Goal: Transaction & Acquisition: Download file/media

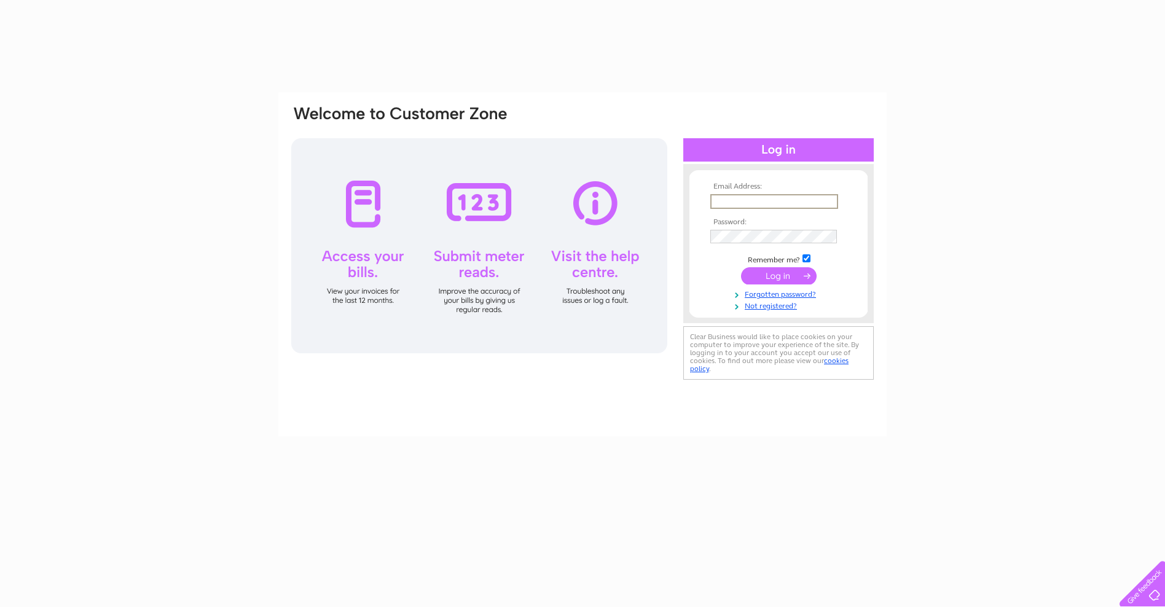
click at [725, 201] on input "text" at bounding box center [775, 201] width 128 height 15
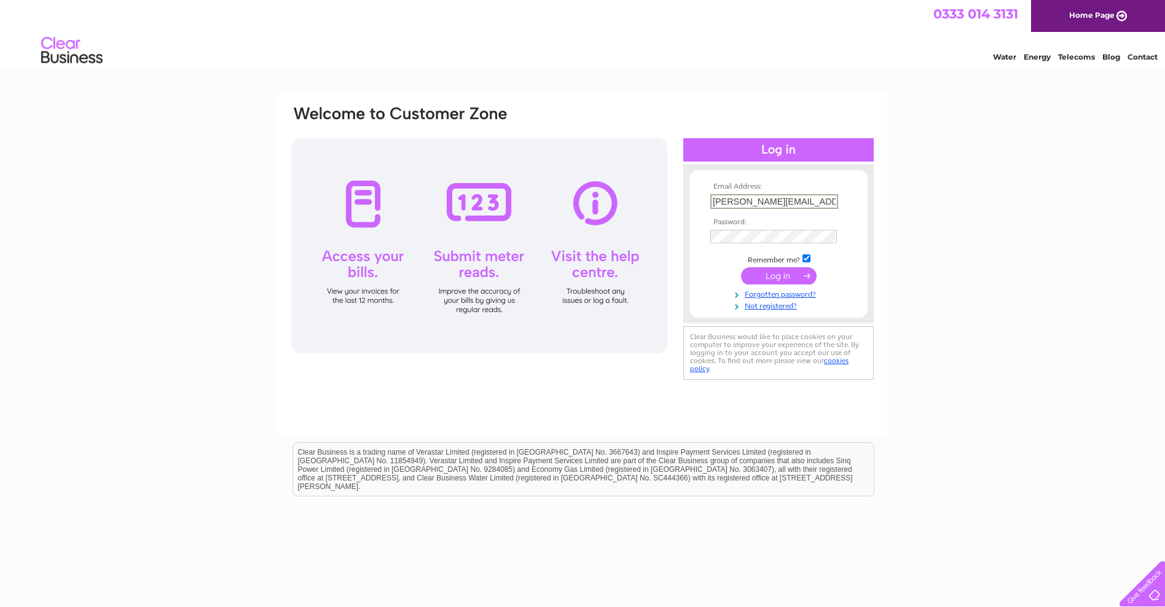
type input "[PERSON_NAME][EMAIL_ADDRESS][DOMAIN_NAME]"
click at [771, 277] on input "submit" at bounding box center [779, 274] width 76 height 17
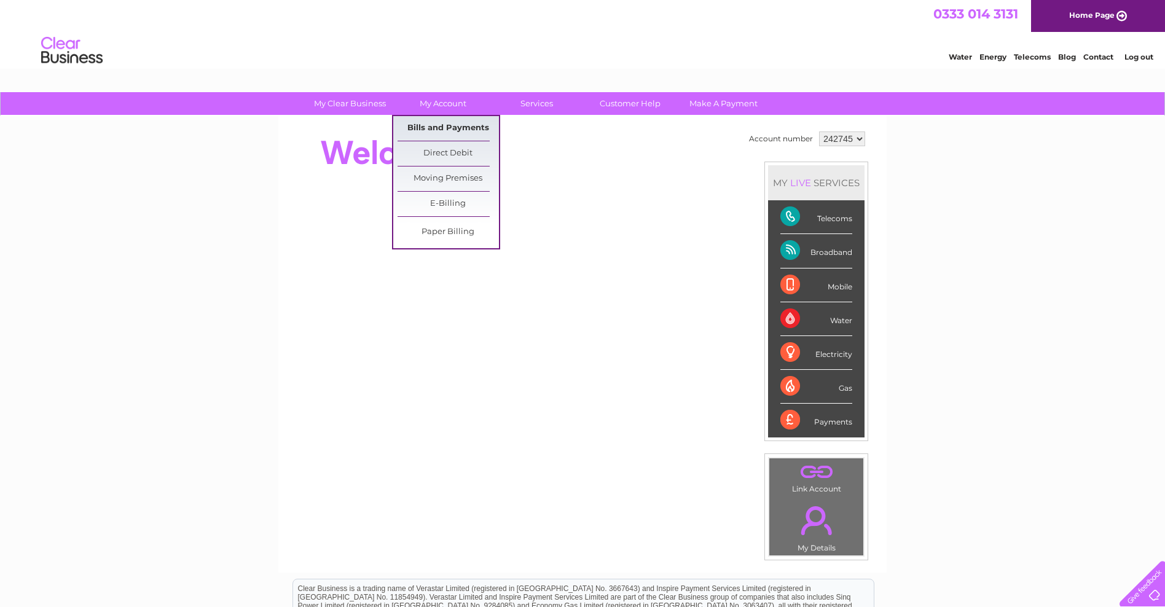
click at [448, 132] on link "Bills and Payments" at bounding box center [448, 128] width 101 height 25
click at [449, 129] on link "Bills and Payments" at bounding box center [448, 128] width 101 height 25
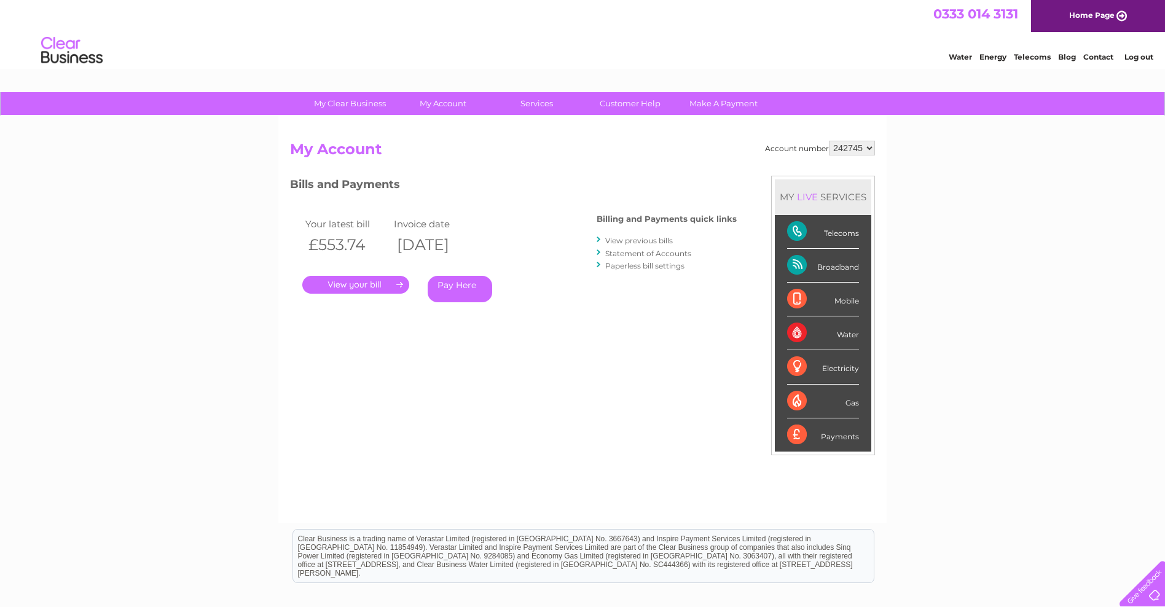
click at [378, 284] on link "." at bounding box center [355, 285] width 107 height 18
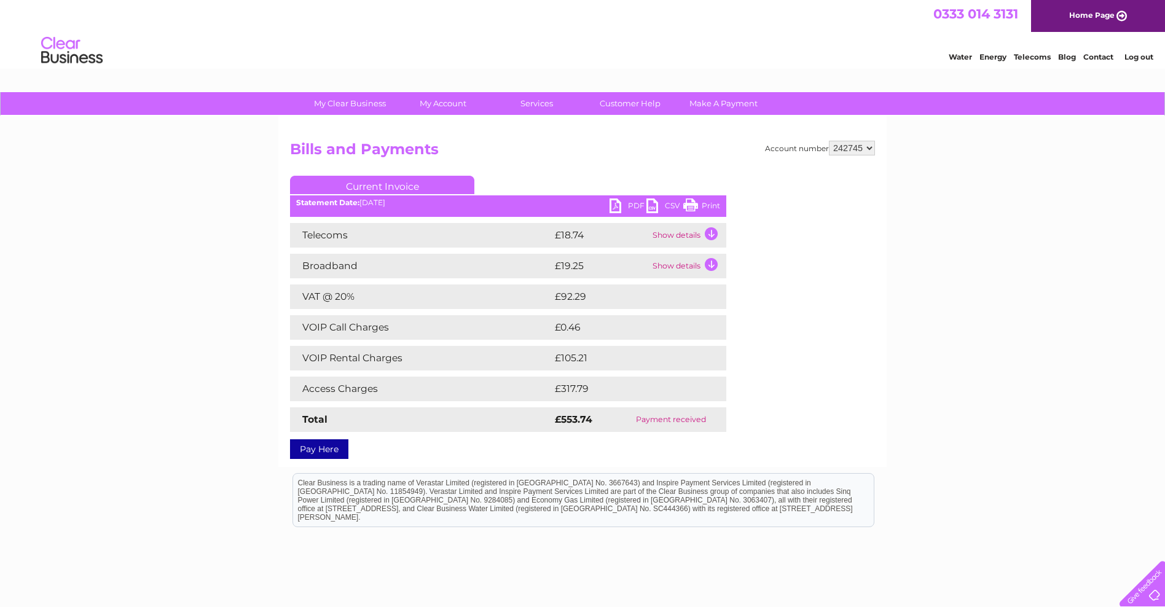
click at [633, 207] on link "PDF" at bounding box center [628, 208] width 37 height 18
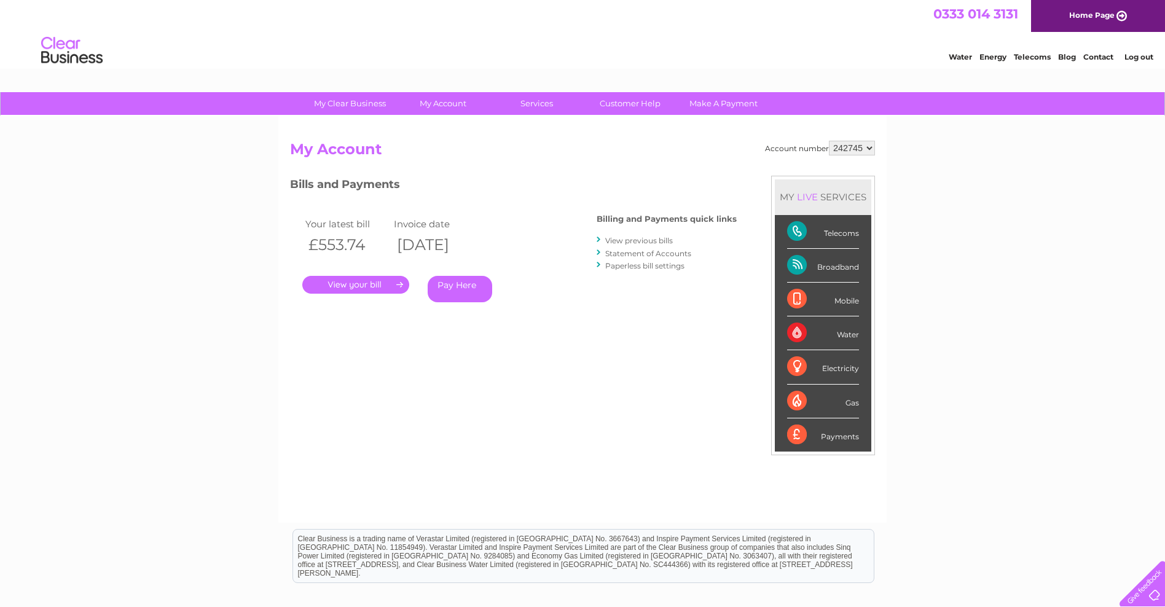
click at [642, 241] on link "View previous bills" at bounding box center [639, 240] width 68 height 9
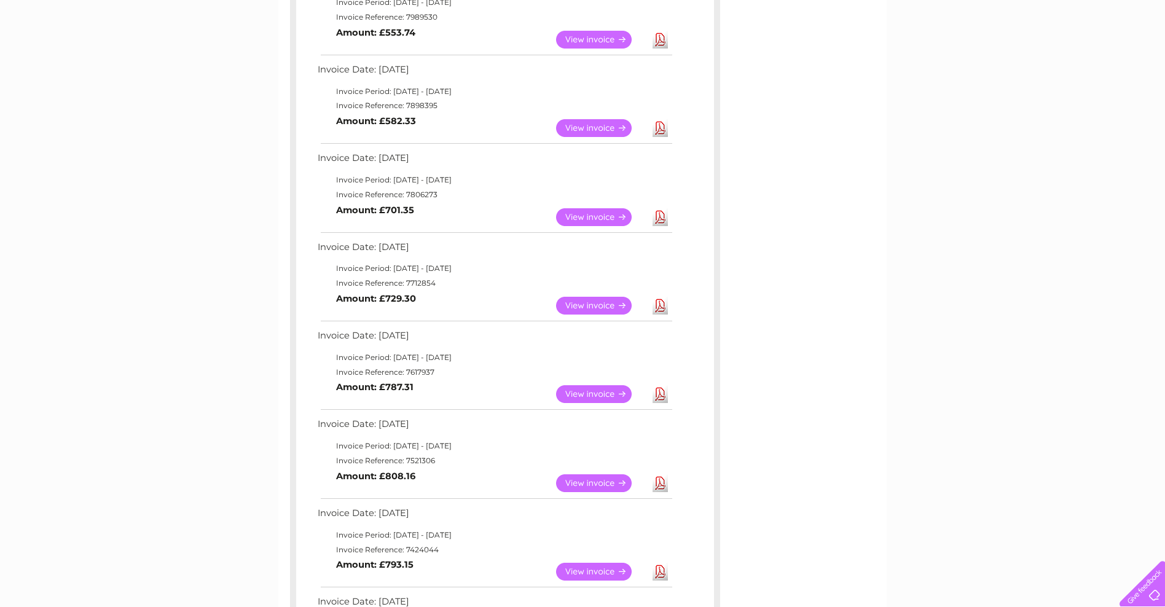
scroll to position [221, 0]
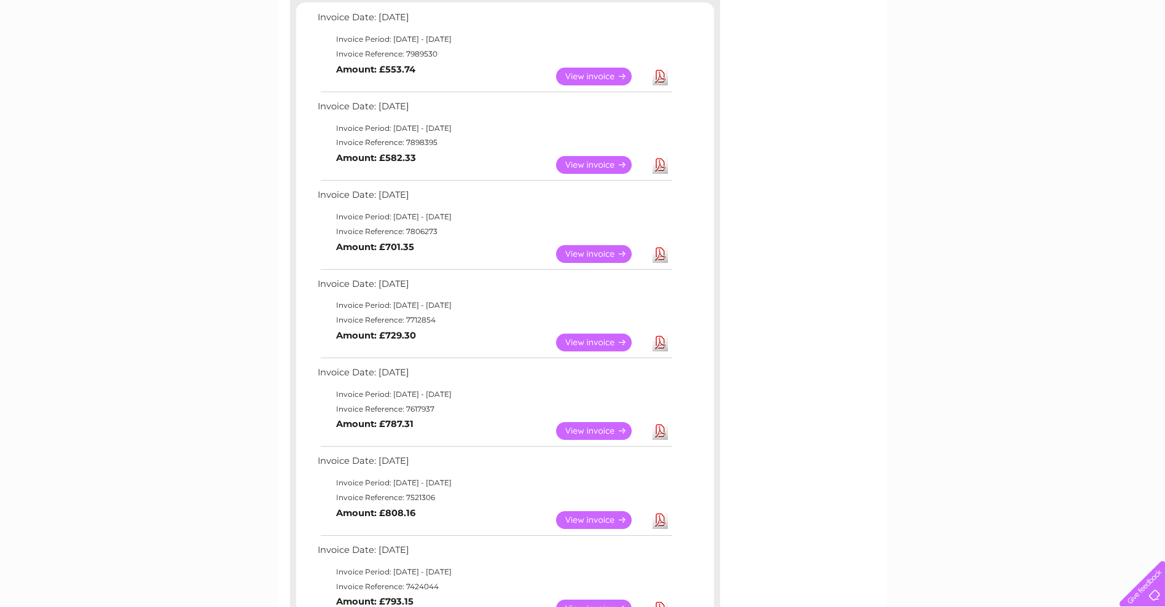
click at [657, 78] on link "Download" at bounding box center [660, 77] width 15 height 18
click at [658, 170] on link "Download" at bounding box center [660, 165] width 15 height 18
click at [659, 259] on link "Download" at bounding box center [660, 254] width 15 height 18
click at [660, 345] on link "Download" at bounding box center [660, 343] width 15 height 18
click at [659, 434] on link "Download" at bounding box center [660, 431] width 15 height 18
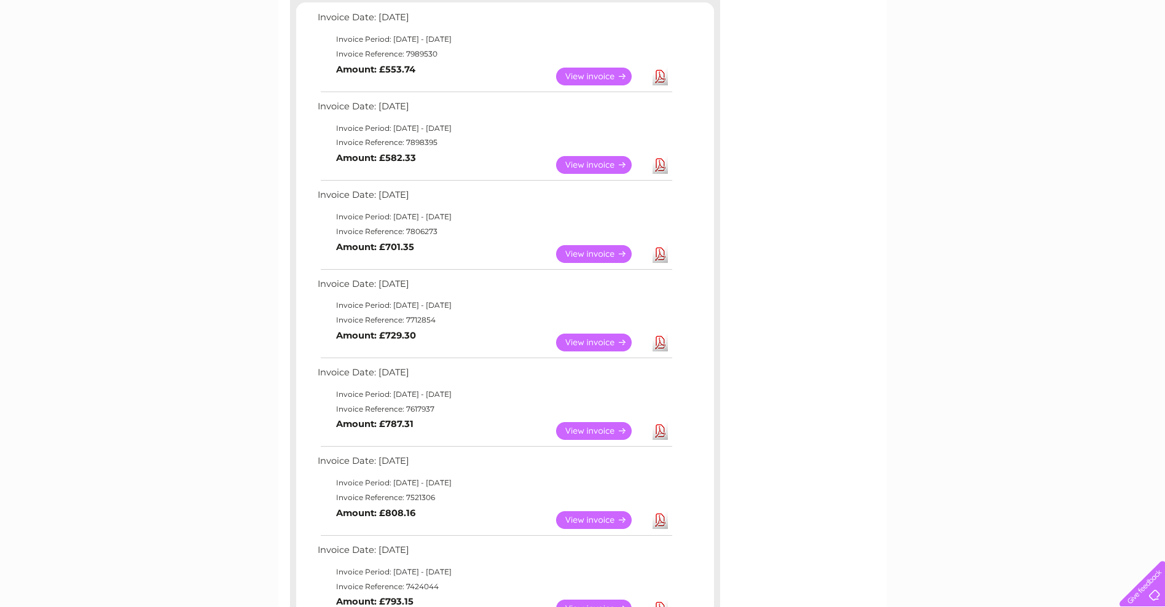
click at [658, 521] on link "Download" at bounding box center [660, 520] width 15 height 18
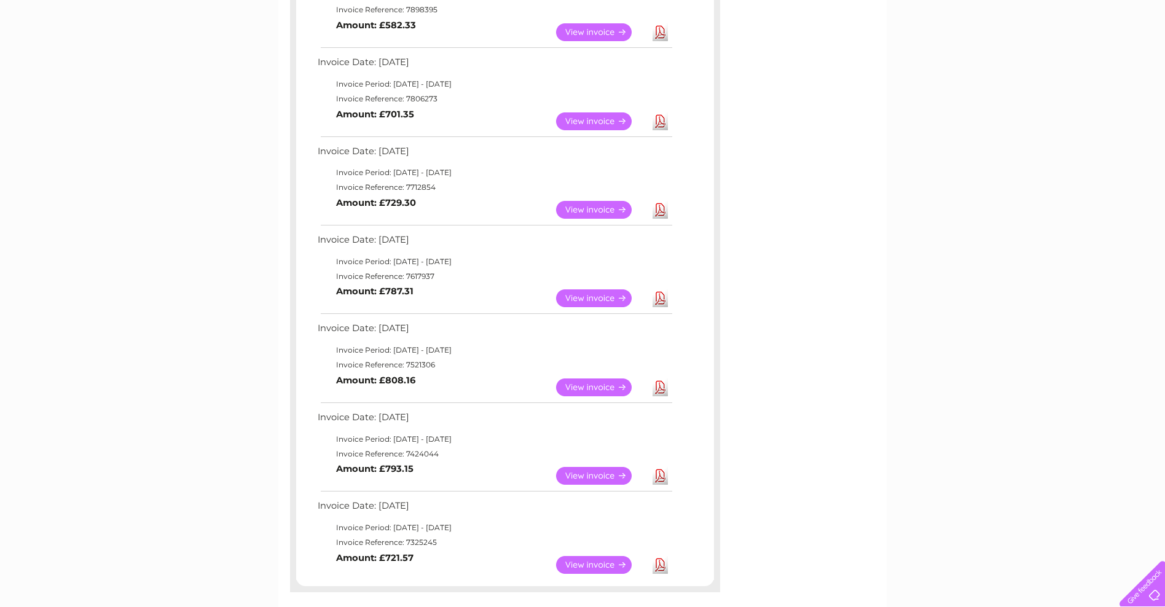
scroll to position [369, 0]
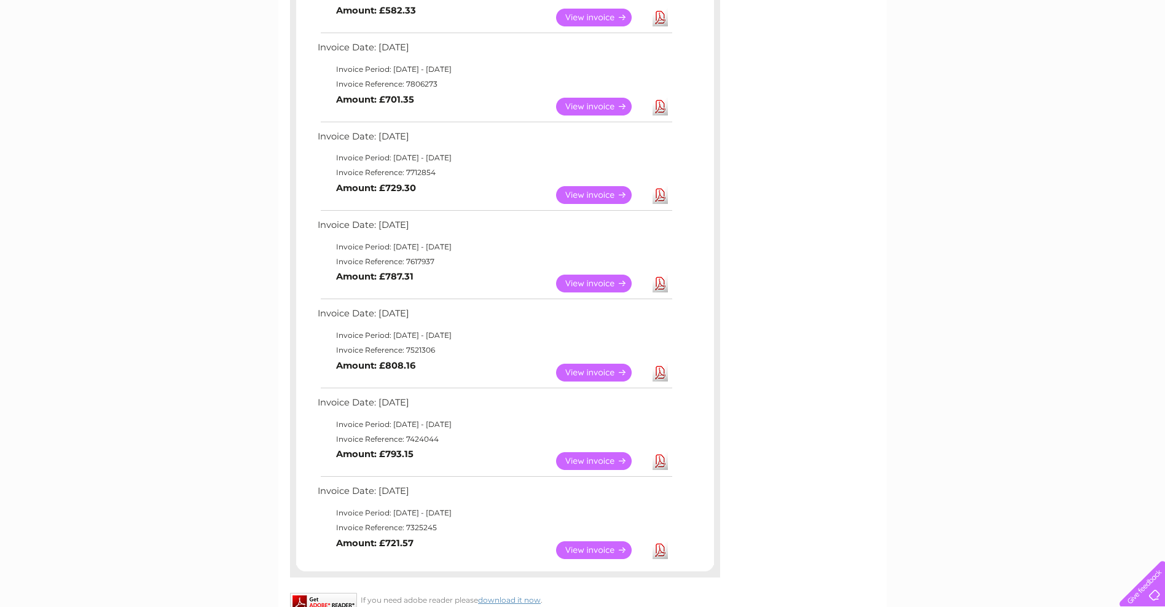
click at [662, 462] on link "Download" at bounding box center [660, 461] width 15 height 18
click at [659, 549] on link "Download" at bounding box center [660, 551] width 15 height 18
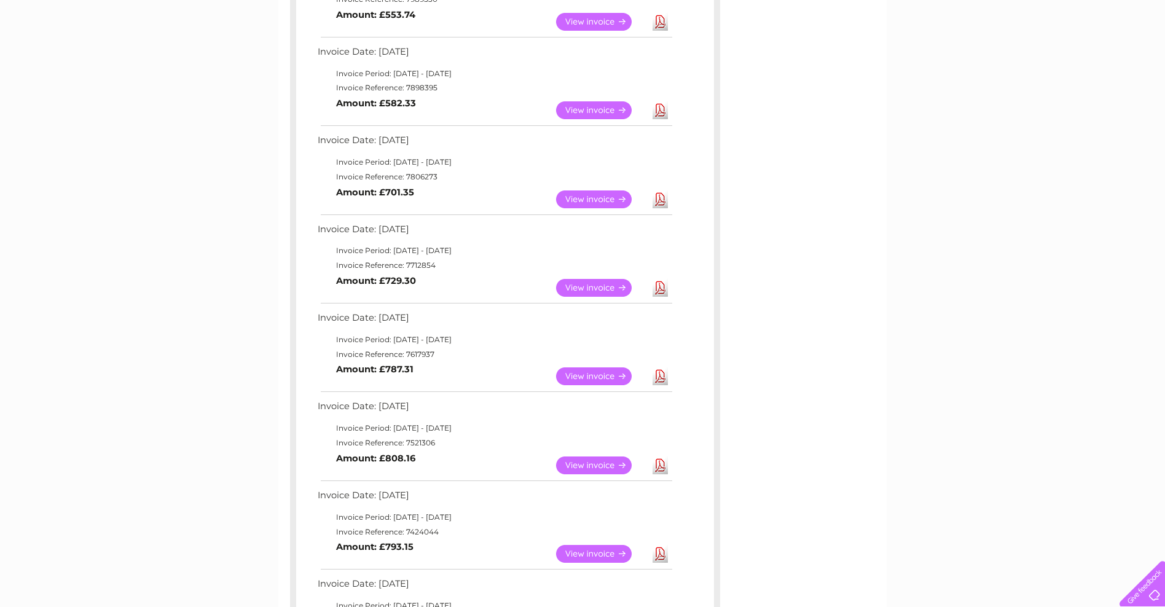
scroll to position [0, 0]
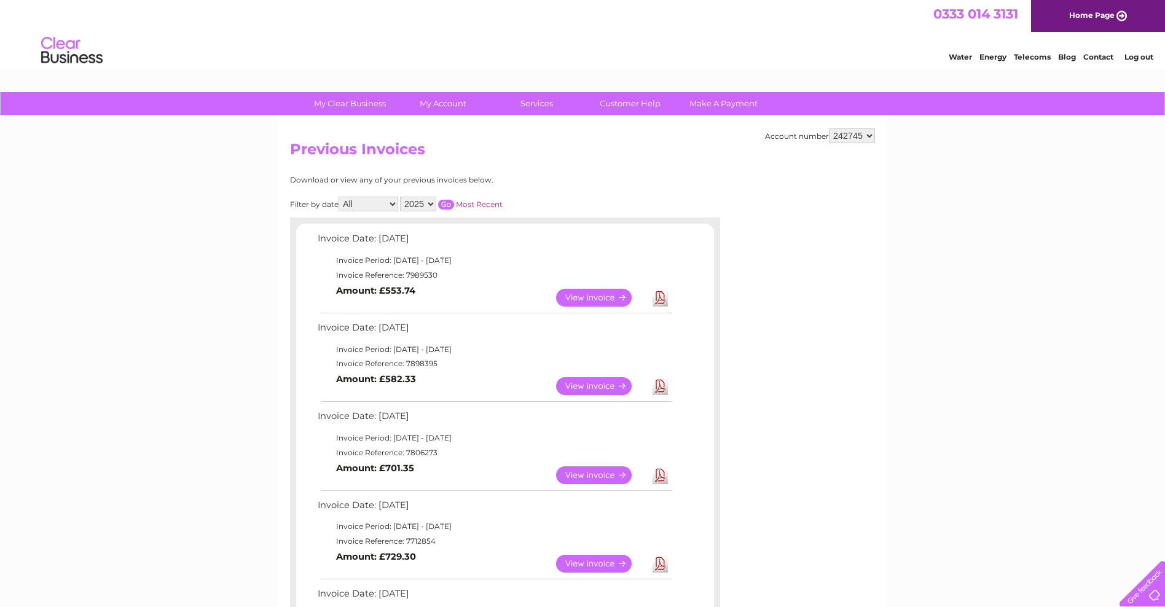
click at [661, 302] on link "Download" at bounding box center [660, 298] width 15 height 18
click at [660, 385] on link "Download" at bounding box center [660, 386] width 15 height 18
click at [663, 477] on link "Download" at bounding box center [660, 476] width 15 height 18
click at [660, 567] on link "Download" at bounding box center [660, 564] width 15 height 18
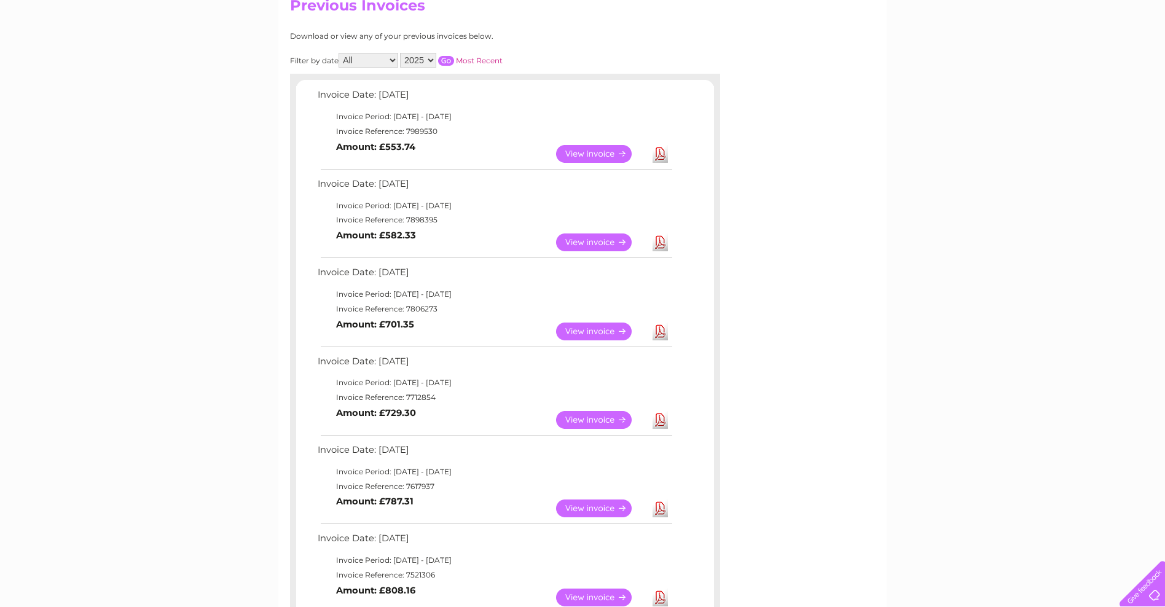
scroll to position [148, 0]
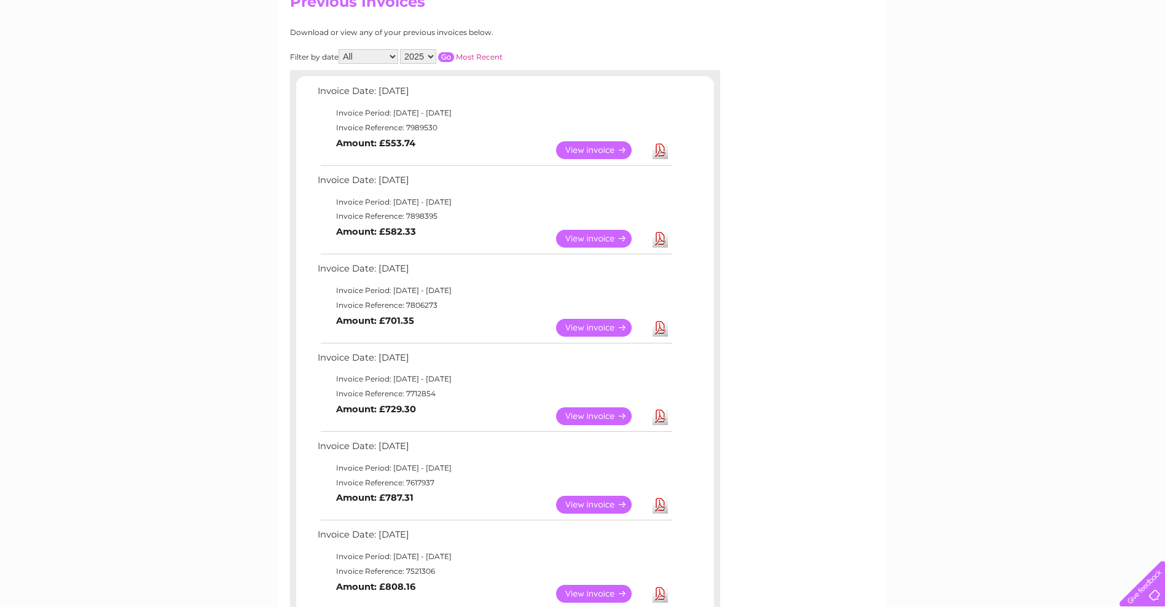
click at [659, 511] on link "Download" at bounding box center [660, 505] width 15 height 18
